Goal: Find specific page/section: Find specific page/section

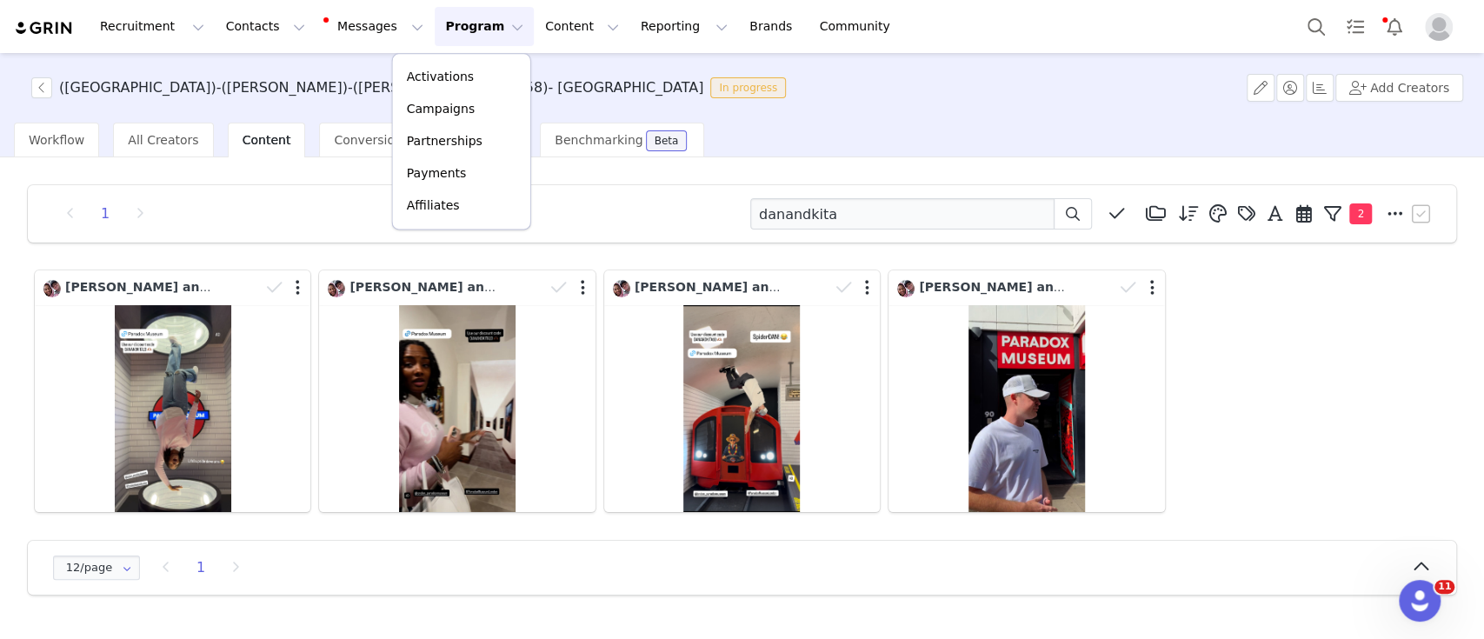
click at [461, 74] on p "Activations" at bounding box center [440, 77] width 67 height 18
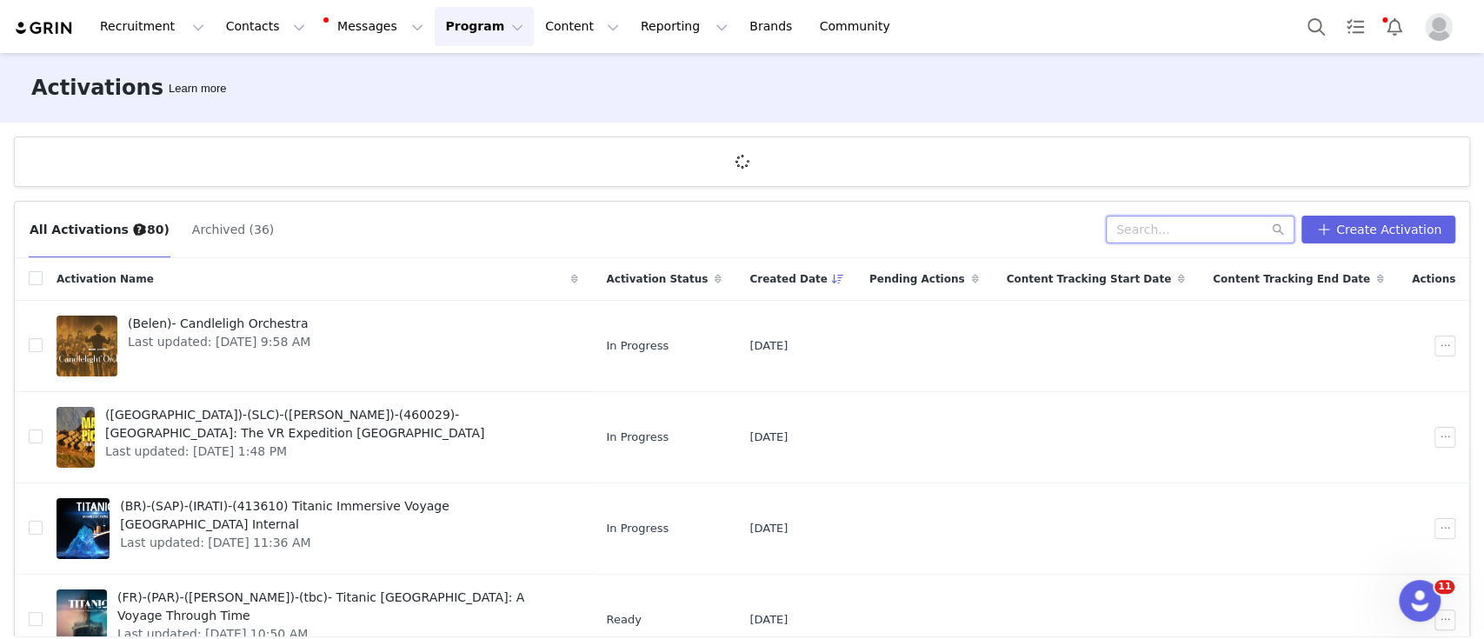
click at [1165, 235] on input "text" at bounding box center [1200, 230] width 189 height 28
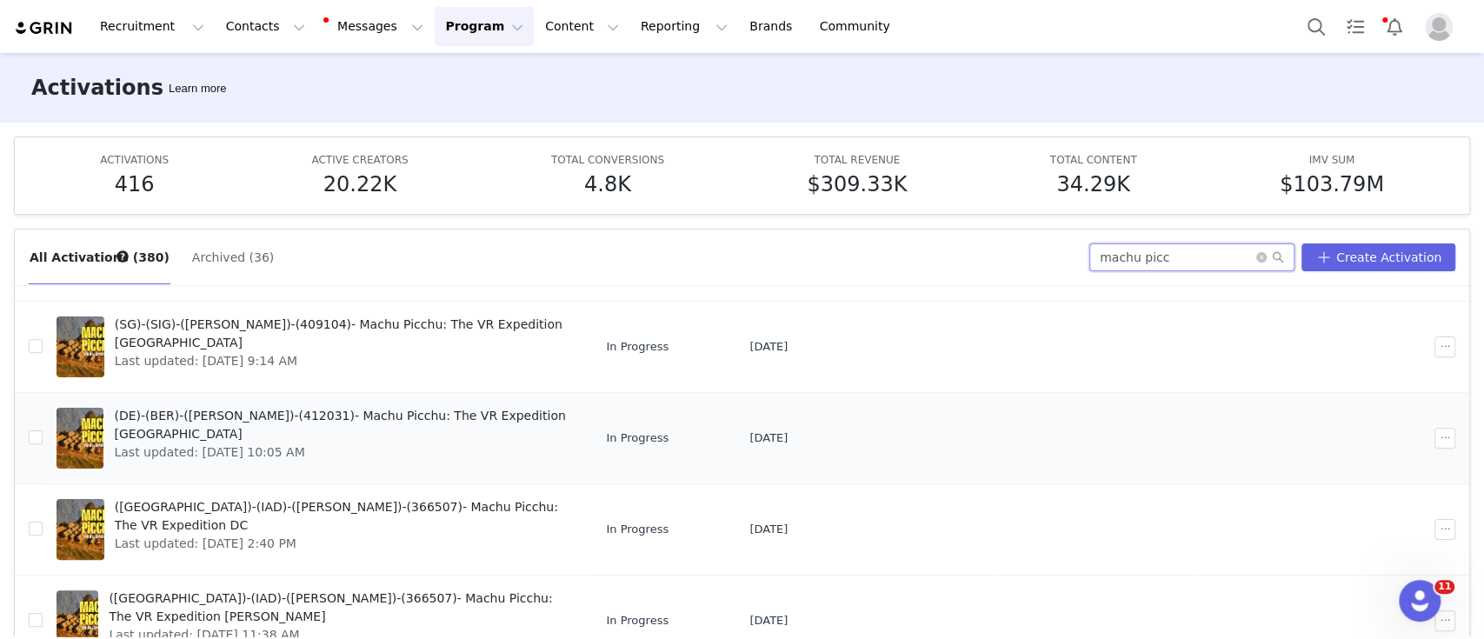
scroll to position [90, 0]
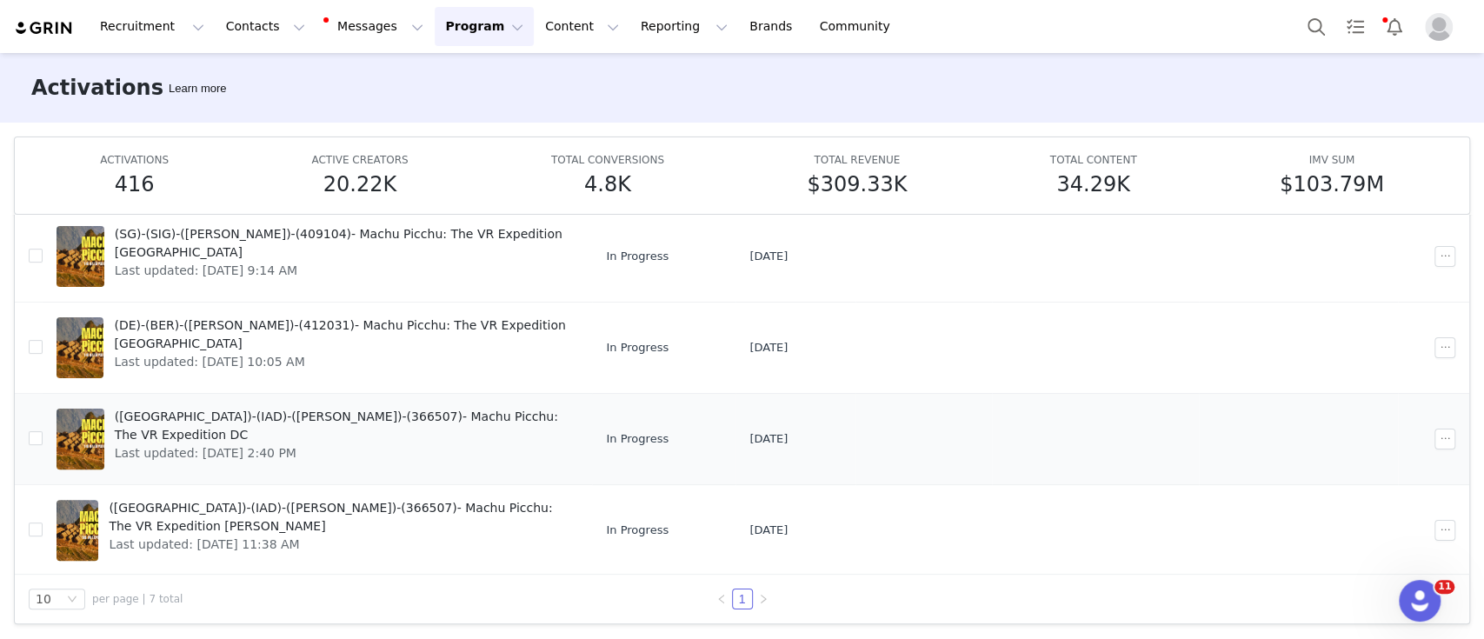
type input "machu picc"
click at [300, 422] on span "([GEOGRAPHIC_DATA])-(IAD)-([PERSON_NAME])-(366507)- Machu Picchu: The VR Expedi…" at bounding box center [342, 426] width 454 height 37
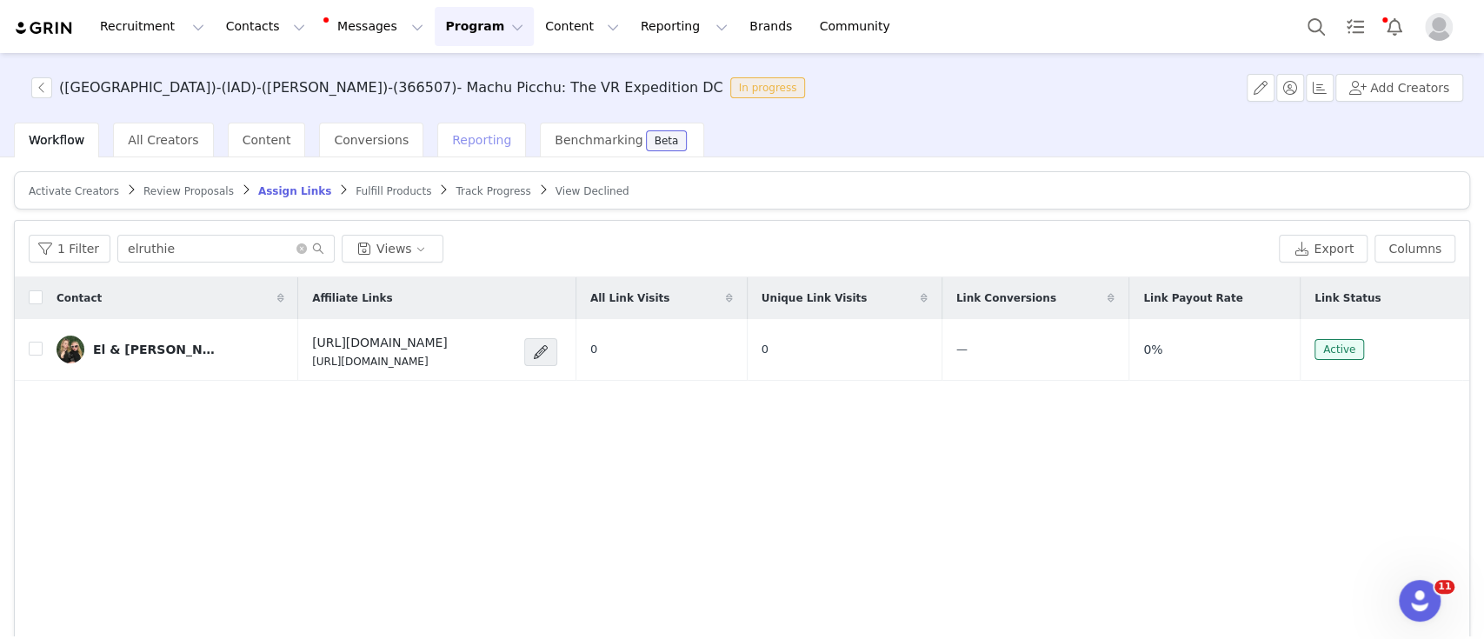
click at [455, 143] on span "Reporting" at bounding box center [481, 140] width 59 height 14
